Goal: Task Accomplishment & Management: Complete application form

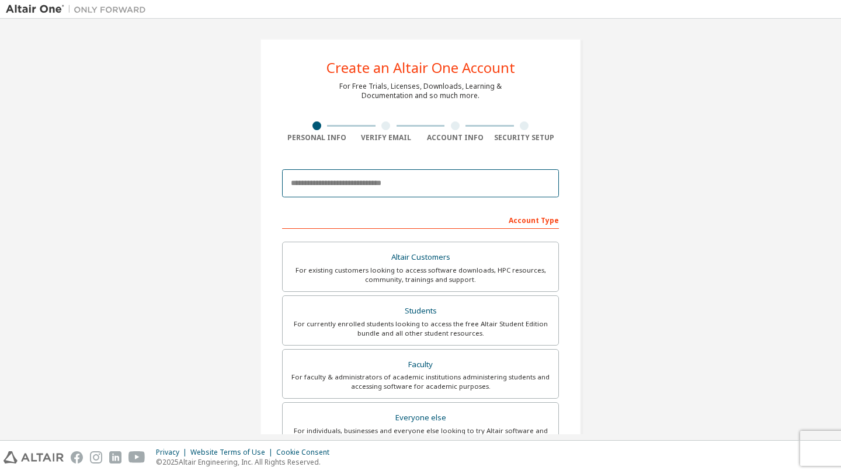
click at [372, 186] on input "email" at bounding box center [420, 183] width 277 height 28
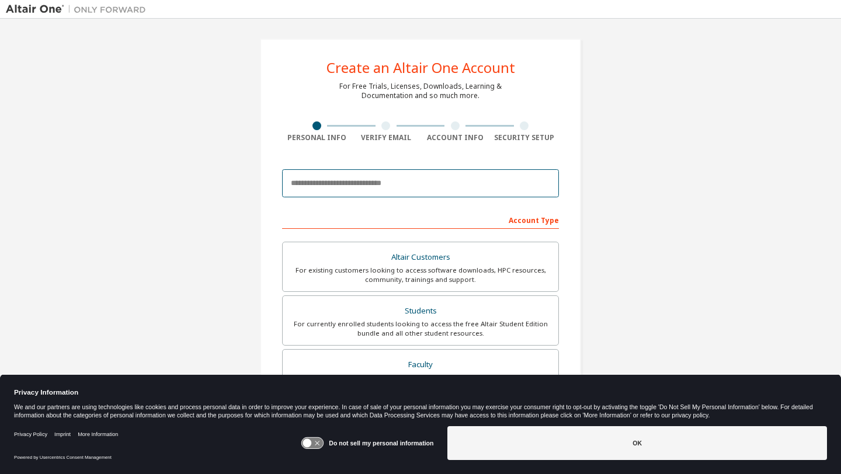
click at [372, 186] on input "email" at bounding box center [420, 183] width 277 height 28
type input "**********"
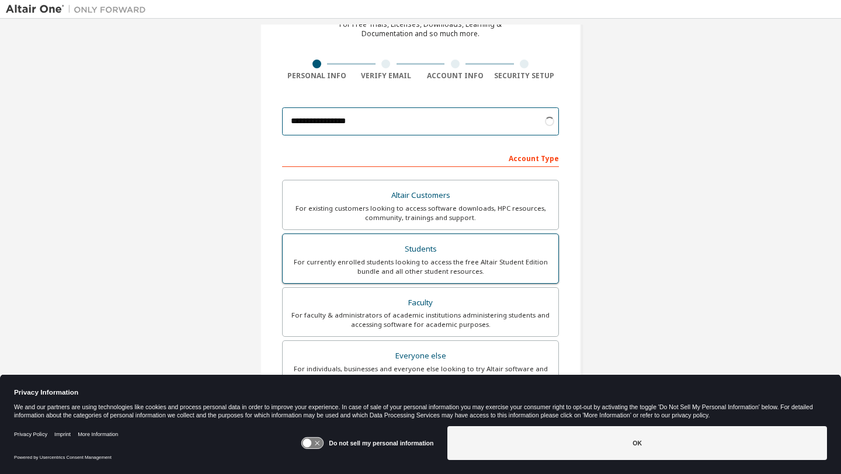
scroll to position [104, 0]
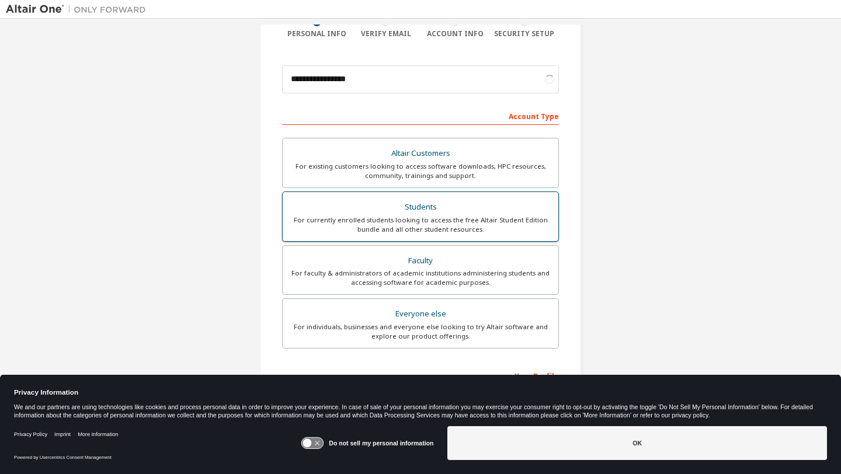
click at [414, 221] on div "For currently enrolled students looking to access the free Altair Student Editi…" at bounding box center [421, 224] width 262 height 19
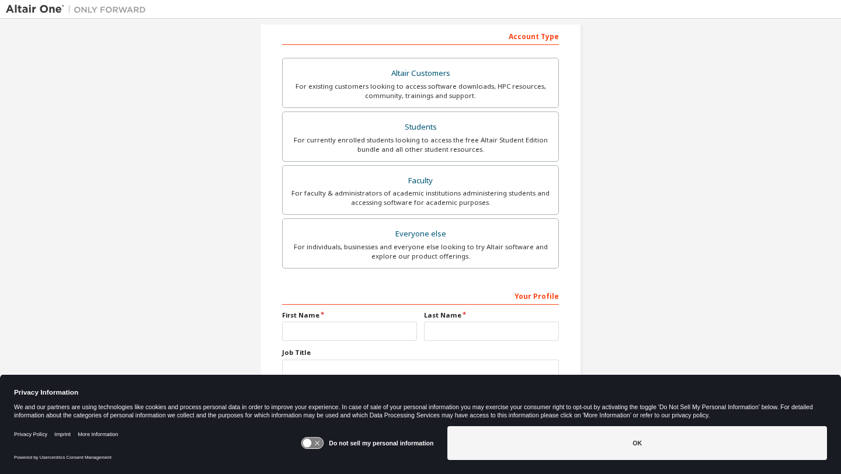
scroll to position [208, 0]
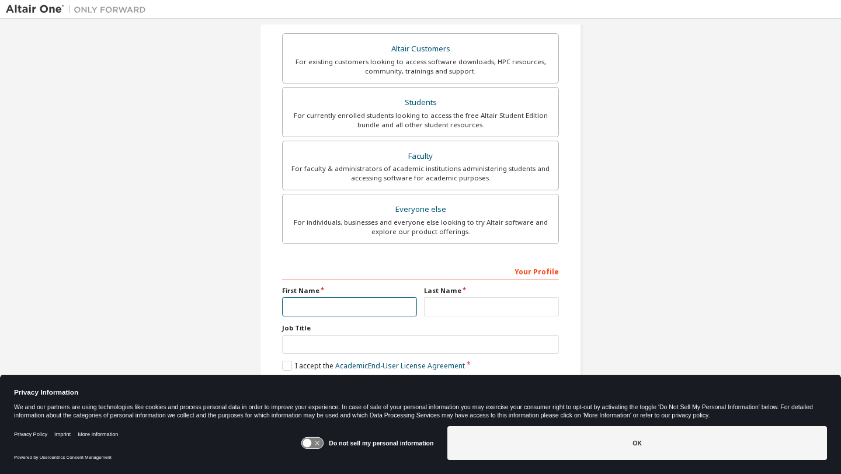
click at [348, 309] on input "text" at bounding box center [349, 306] width 135 height 19
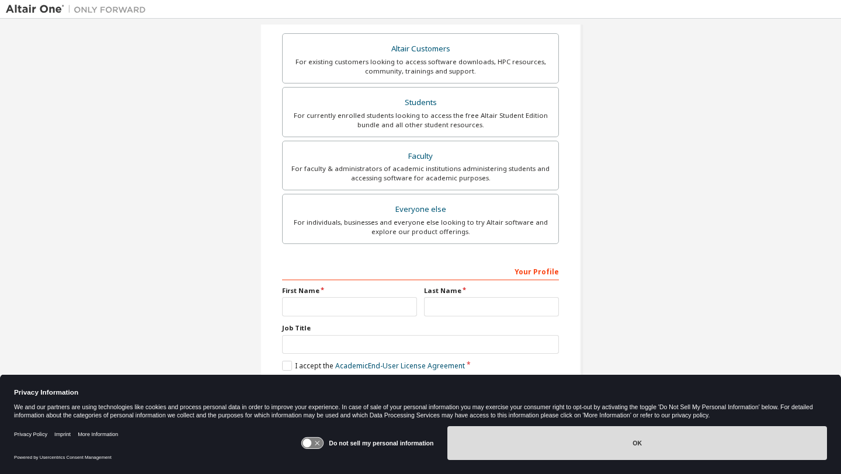
click at [576, 454] on button "OK" at bounding box center [636, 443] width 379 height 34
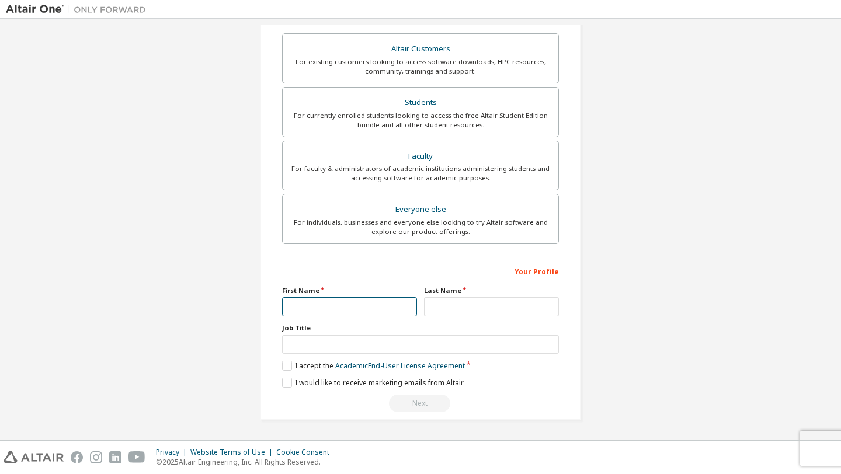
click at [370, 306] on input "text" at bounding box center [349, 306] width 135 height 19
type input "*****"
click at [501, 315] on input "text" at bounding box center [491, 306] width 135 height 19
type input "********"
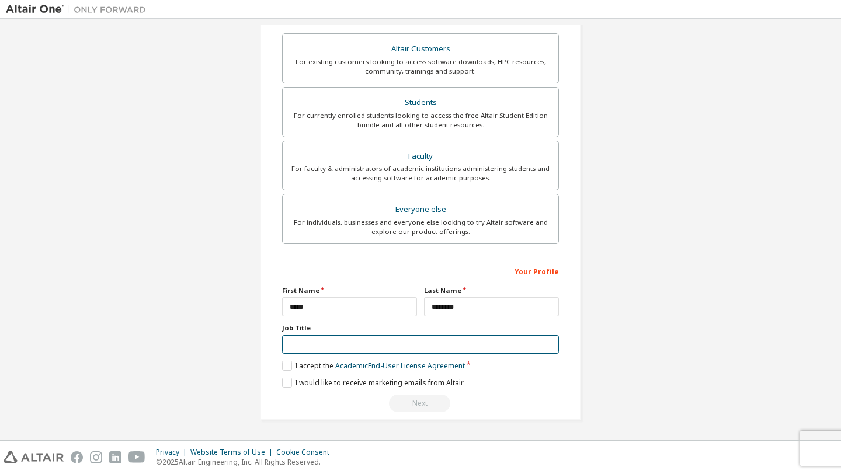
click at [403, 341] on input "text" at bounding box center [420, 344] width 277 height 19
click at [288, 365] on label "I accept the Academic End-User License Agreement" at bounding box center [373, 366] width 183 height 10
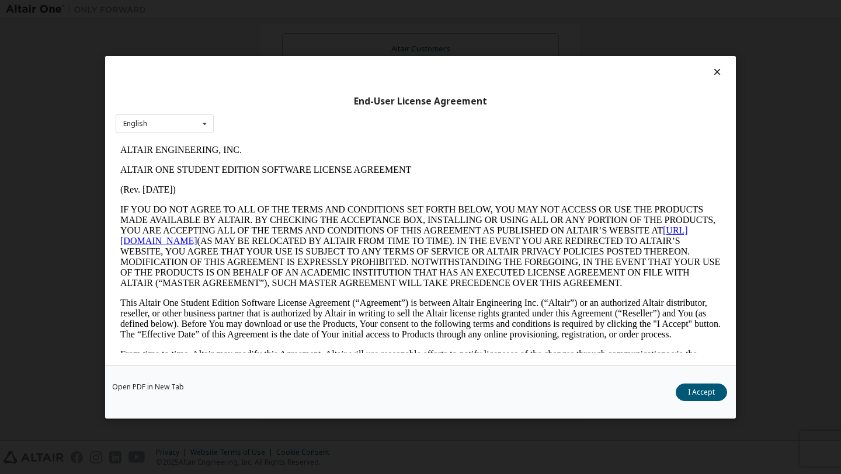
scroll to position [0, 0]
click at [707, 383] on button "I Accept" at bounding box center [700, 392] width 51 height 18
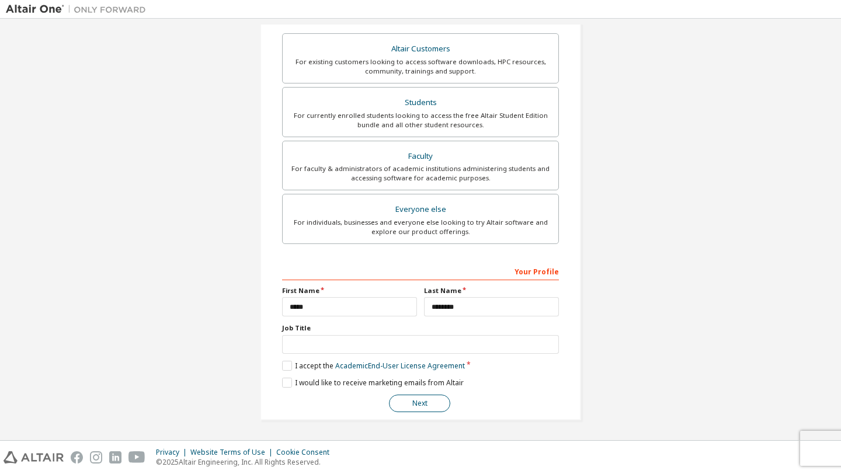
click at [409, 408] on button "Next" at bounding box center [419, 404] width 61 height 18
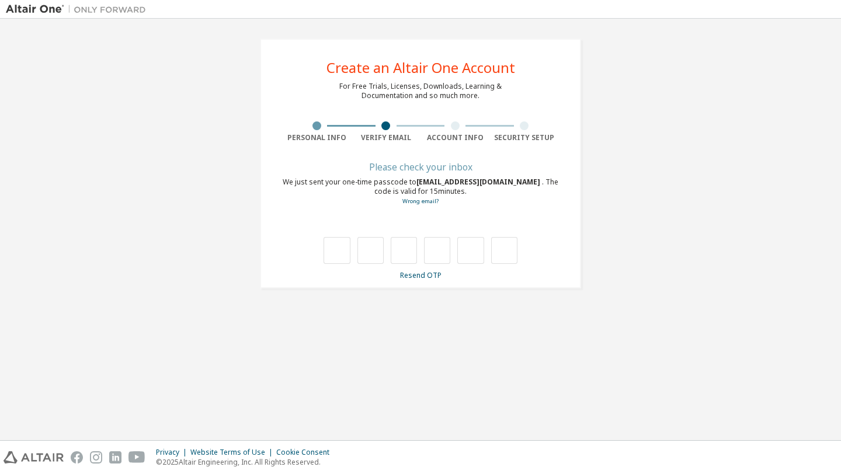
type input "*"
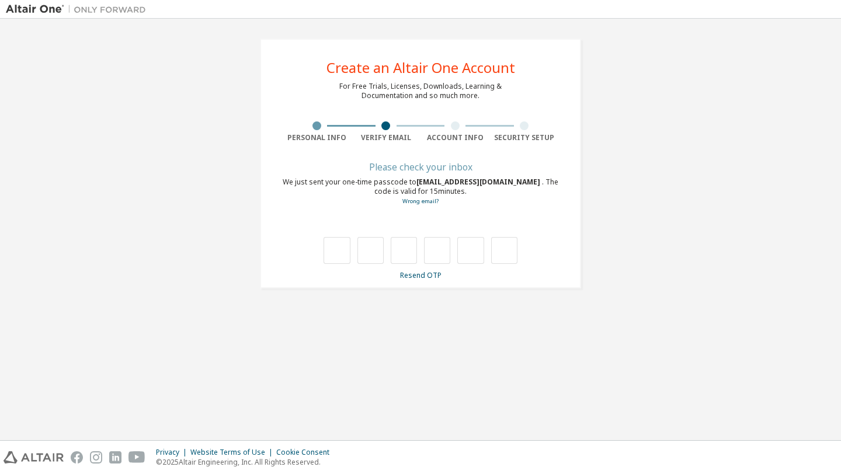
type input "*"
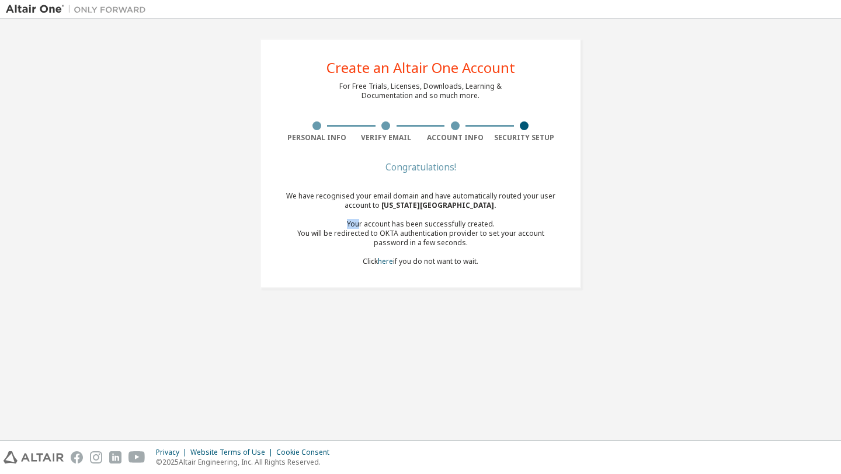
drag, startPoint x: 360, startPoint y: 221, endPoint x: 286, endPoint y: 227, distance: 74.4
click at [286, 227] on div "Your account has been successfully created." at bounding box center [420, 223] width 277 height 9
click at [298, 230] on div "You will be redirected to OKTA authentication provider to set your account pass…" at bounding box center [420, 238] width 277 height 19
